Goal: Obtain resource: Download file/media

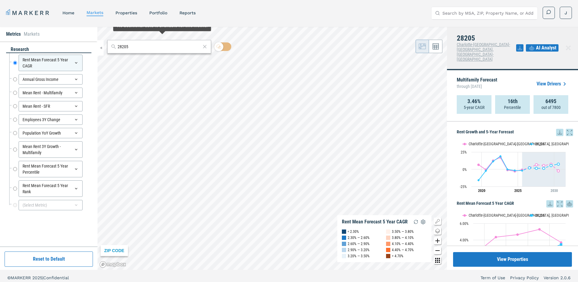
click at [148, 50] on input "28205" at bounding box center [159, 47] width 83 height 6
click at [145, 47] on input "28205" at bounding box center [159, 47] width 83 height 6
paste input "33511"
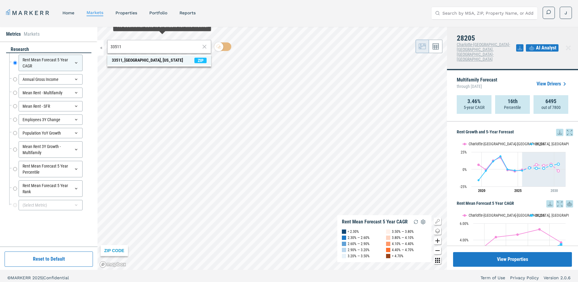
click at [115, 62] on div "33511, [GEOGRAPHIC_DATA], [US_STATE]" at bounding box center [147, 60] width 71 height 6
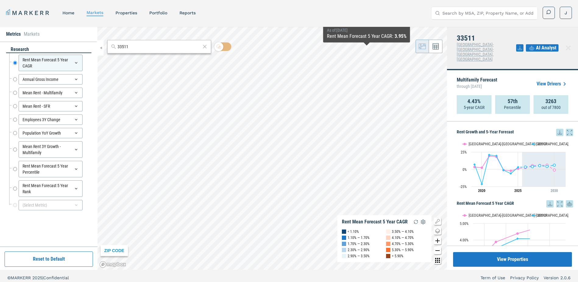
click at [558, 130] on icon at bounding box center [560, 132] width 4 height 4
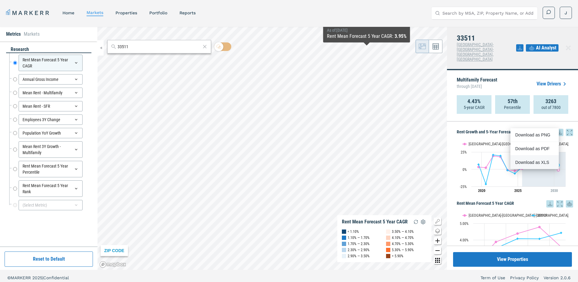
click at [536, 163] on div "Download as XLS" at bounding box center [532, 162] width 35 height 6
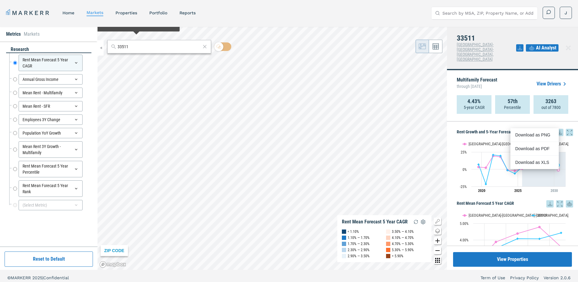
click at [141, 49] on input "33511" at bounding box center [159, 47] width 83 height 6
click at [127, 47] on input "33511" at bounding box center [159, 47] width 83 height 6
paste input "275"
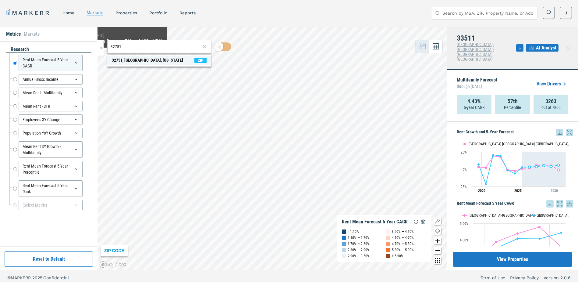
type input "32751"
click at [116, 59] on div "32751, [GEOGRAPHIC_DATA], [US_STATE]" at bounding box center [147, 60] width 71 height 6
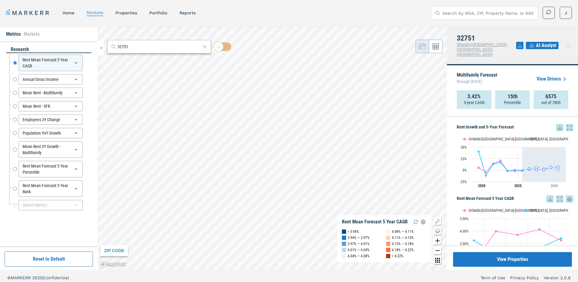
click at [558, 125] on icon at bounding box center [560, 127] width 4 height 4
click at [537, 158] on div "Download as XLS" at bounding box center [532, 157] width 35 height 6
